Goal: Task Accomplishment & Management: Use online tool/utility

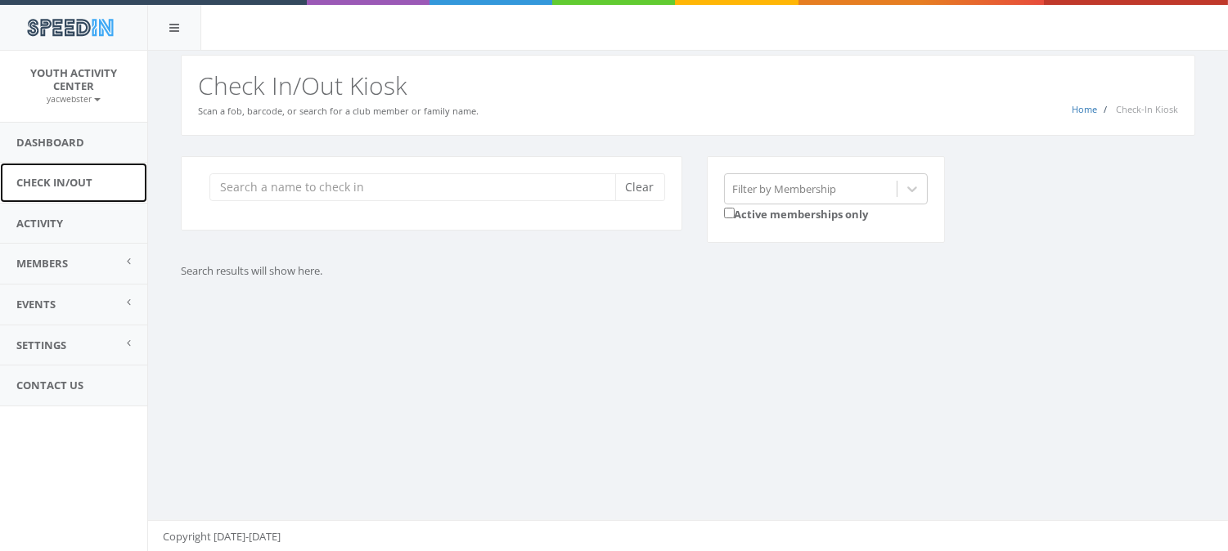
click at [72, 178] on link "Check In/Out" at bounding box center [73, 183] width 147 height 40
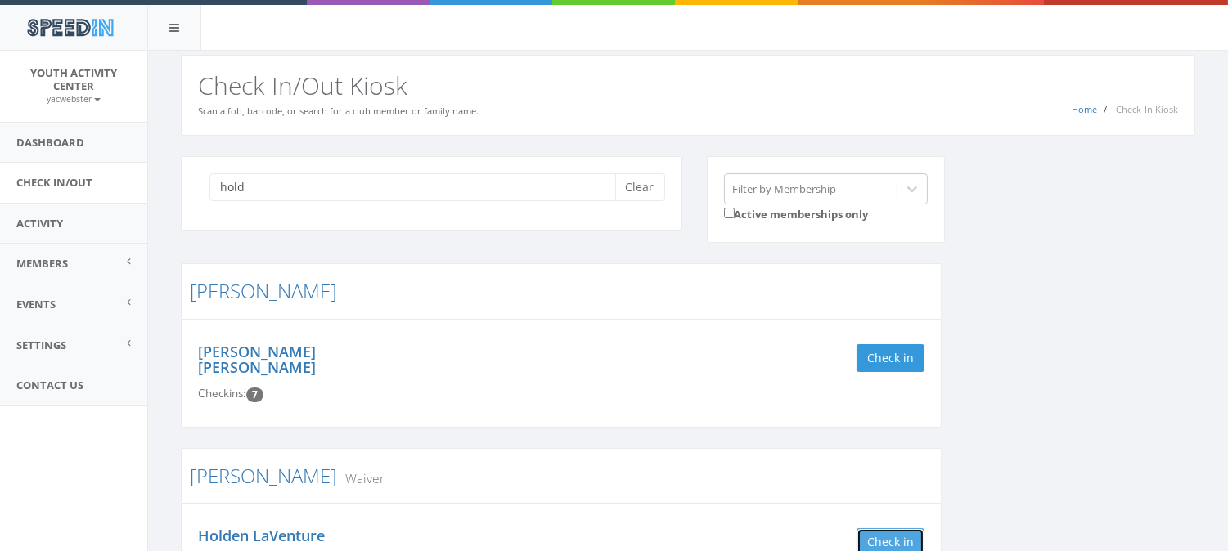
click at [878, 528] on button "Check in" at bounding box center [890, 542] width 68 height 28
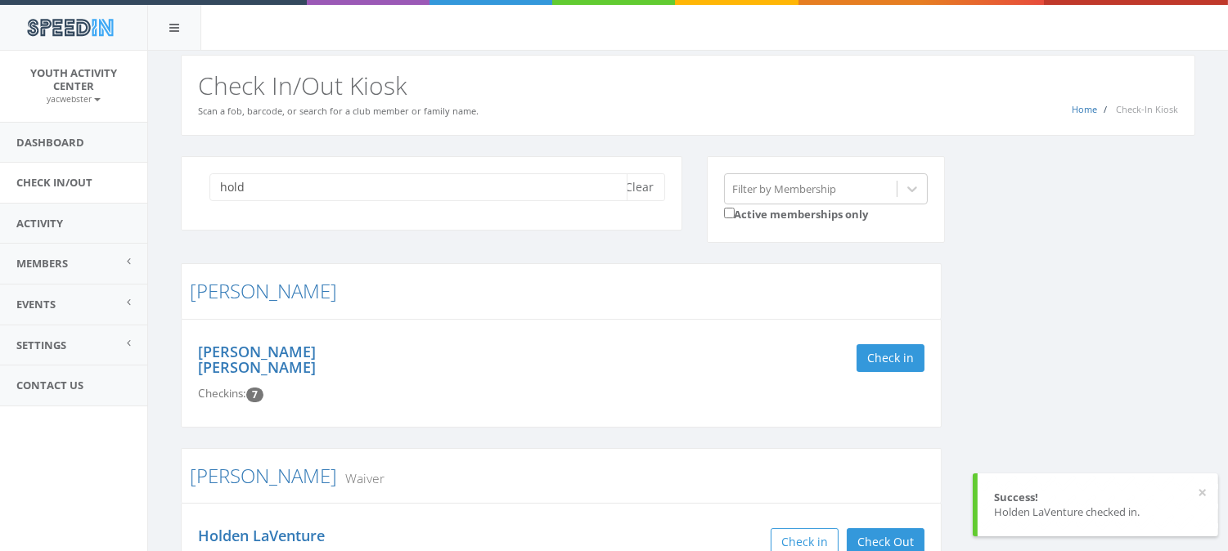
click at [256, 185] on input "hold" at bounding box center [418, 187] width 418 height 28
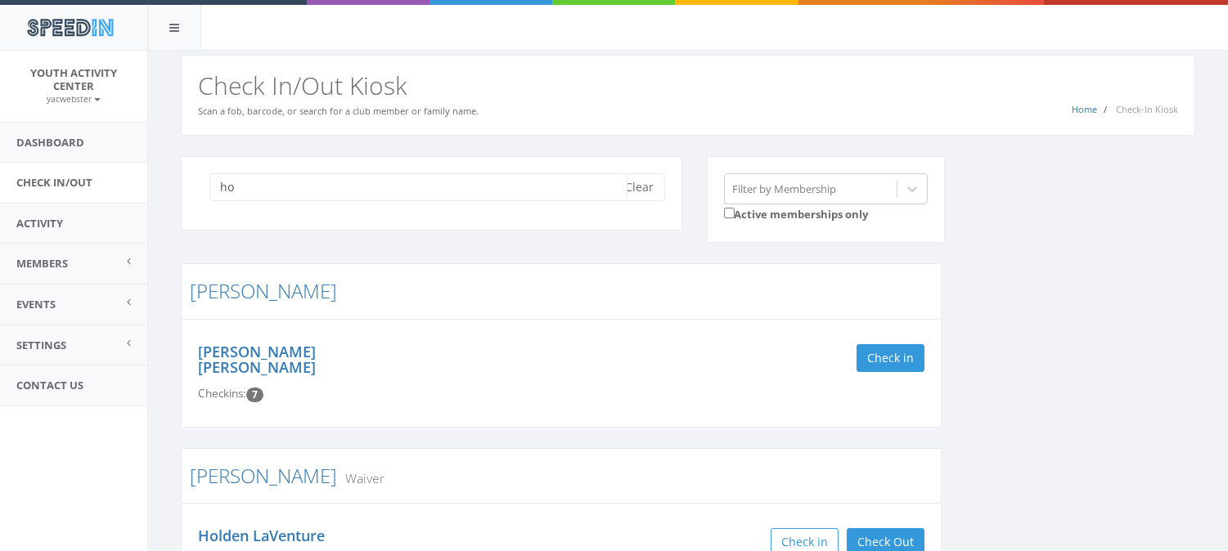
type input "h"
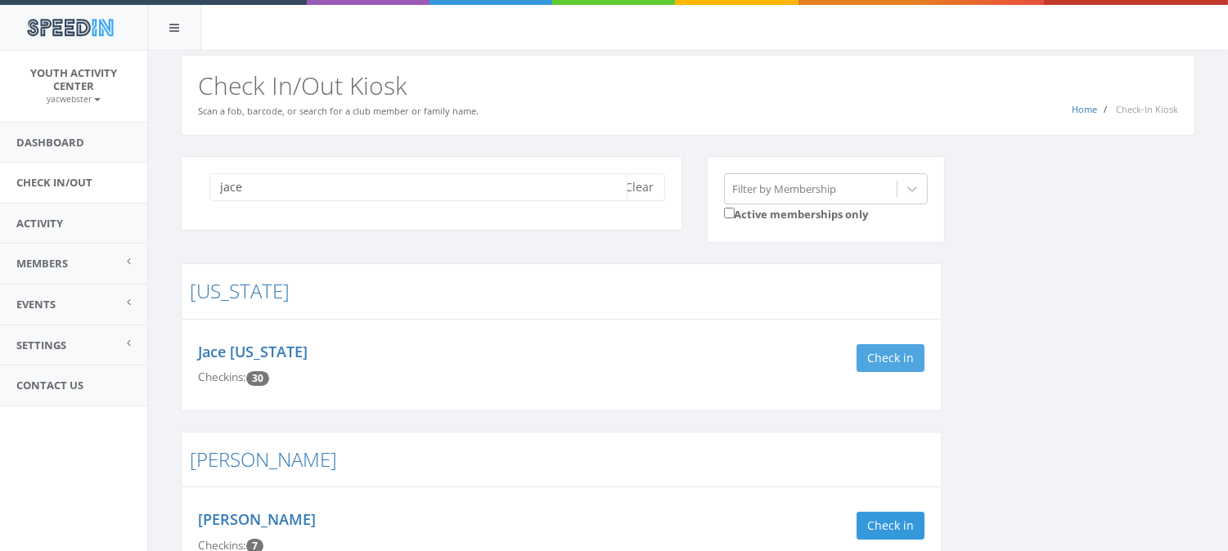
type input "jace"
click at [892, 352] on button "Check in" at bounding box center [890, 358] width 68 height 28
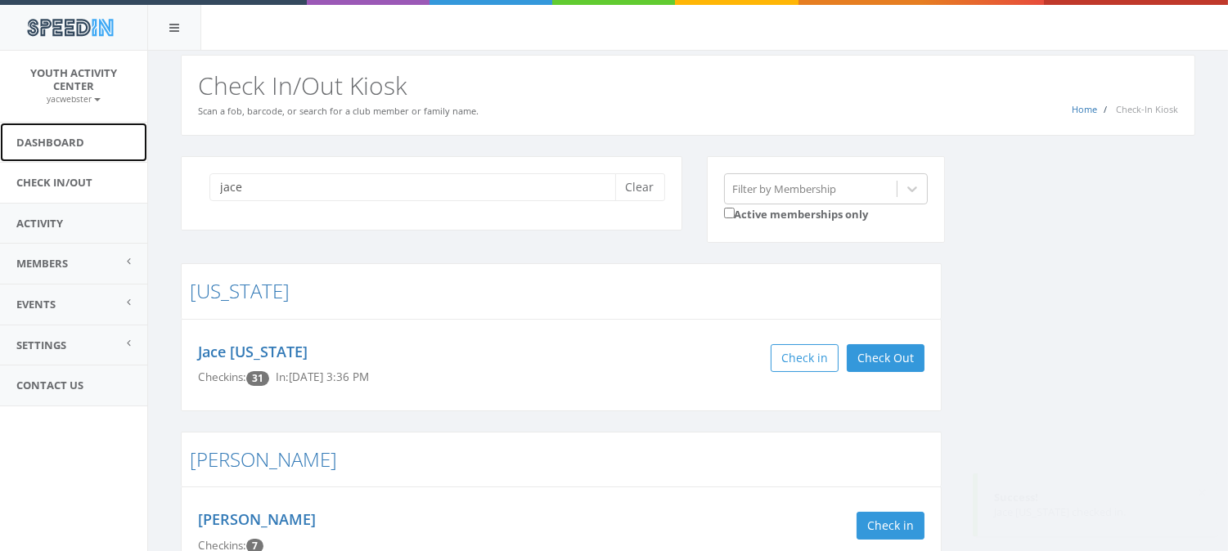
click at [47, 145] on link "Dashboard" at bounding box center [73, 143] width 147 height 40
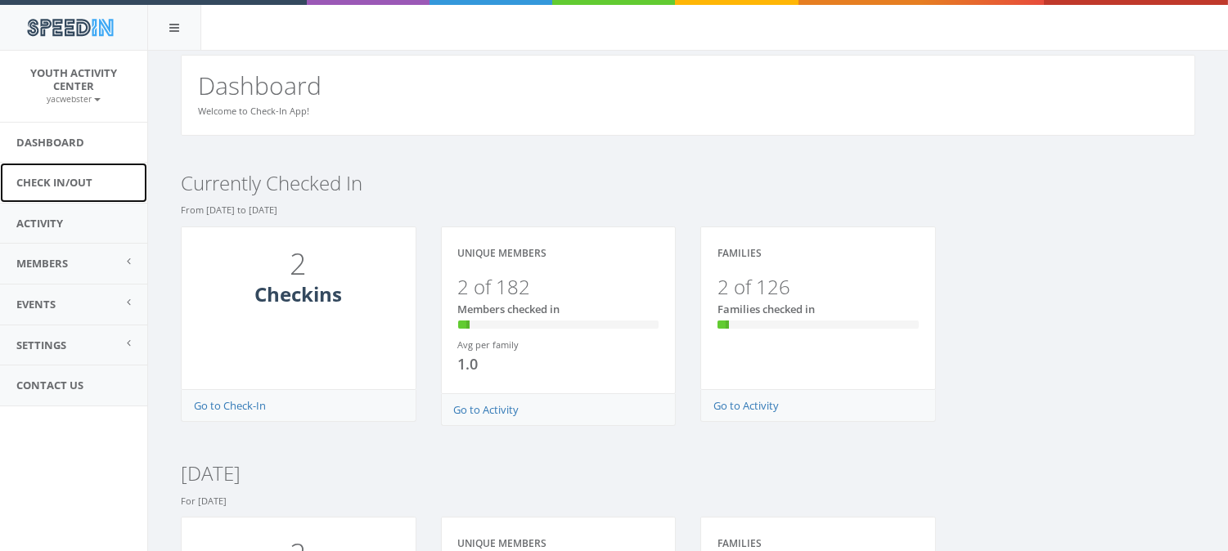
click at [77, 182] on link "Check In/Out" at bounding box center [73, 183] width 147 height 40
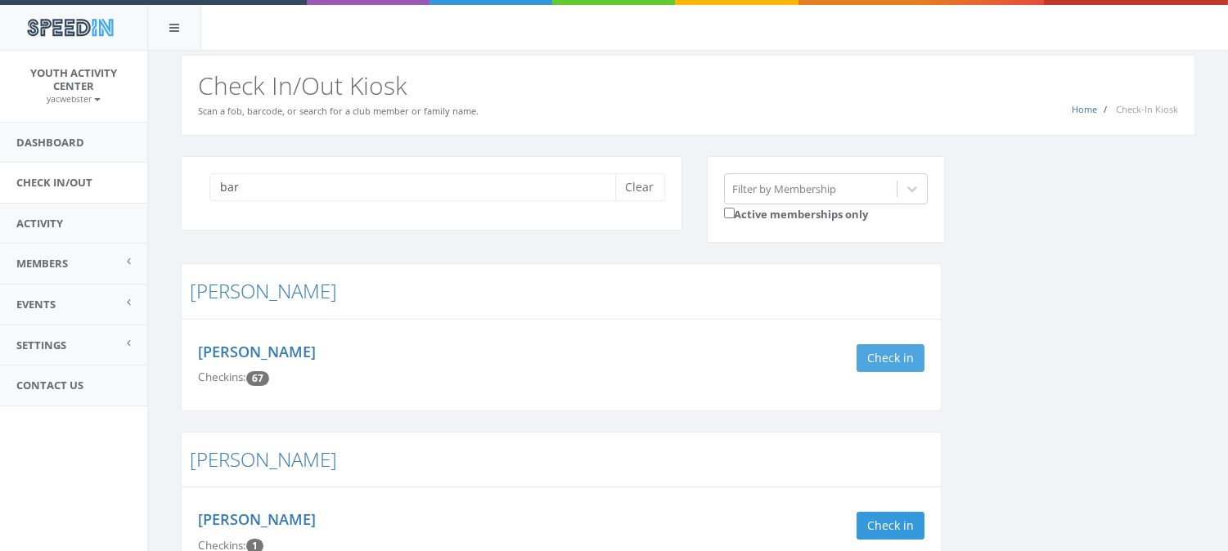
type input "bar"
click at [883, 365] on button "Check in" at bounding box center [890, 358] width 68 height 28
